Goal: Navigation & Orientation: Find specific page/section

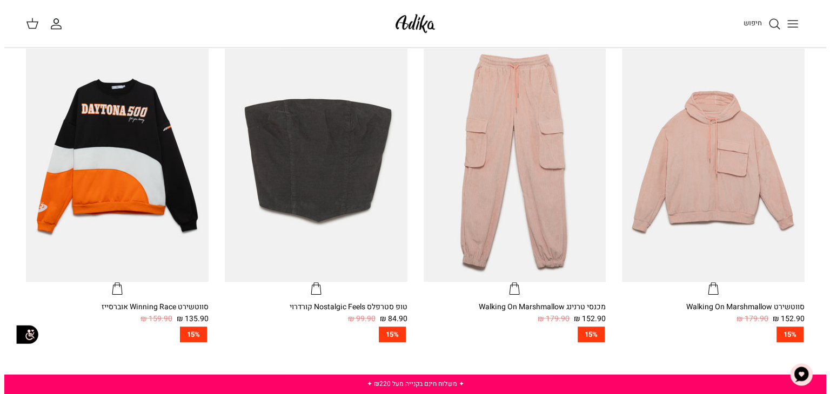
scroll to position [631, 0]
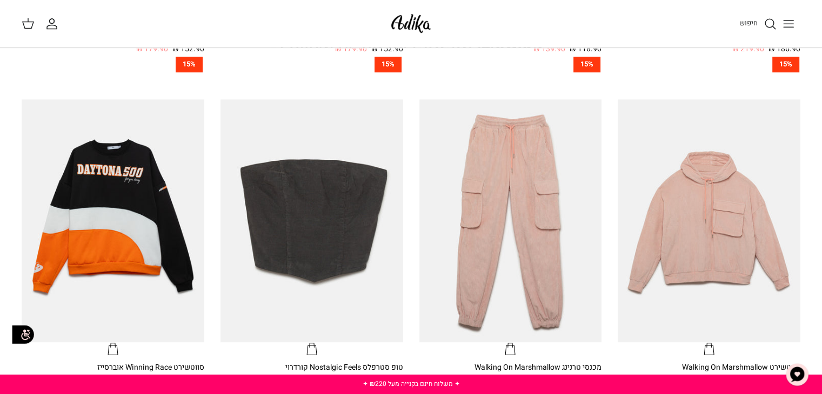
click at [778, 26] on button "Toggle menu" at bounding box center [788, 24] width 24 height 24
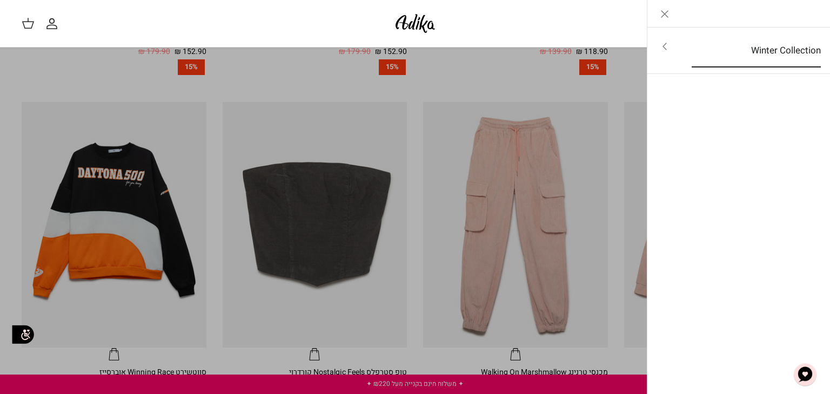
click at [787, 55] on link "Winter Collection" at bounding box center [756, 50] width 149 height 33
click at [789, 44] on link "לכל הפריטים" at bounding box center [739, 47] width 172 height 27
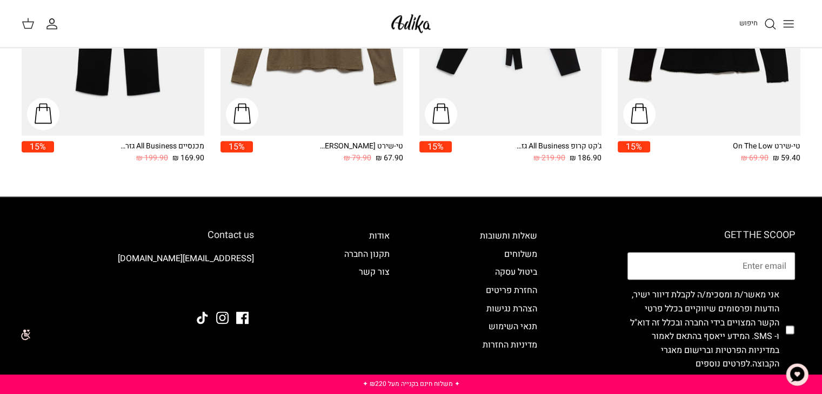
scroll to position [1493, 0]
